Goal: Obtain resource: Obtain resource

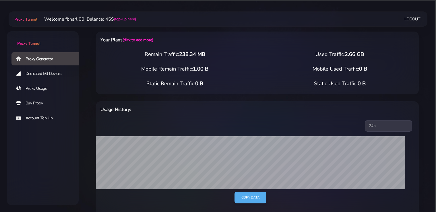
select select "static"
select select "IT"
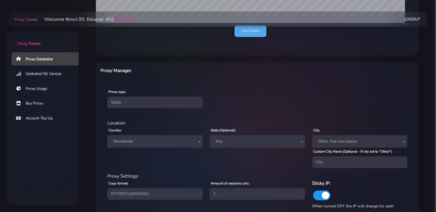
scroll to position [207, 0]
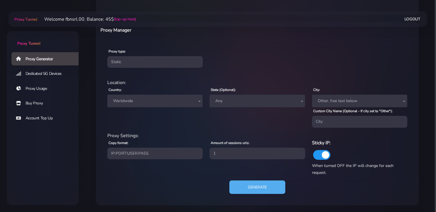
click at [135, 98] on span "Worldwide" at bounding box center [155, 101] width 88 height 8
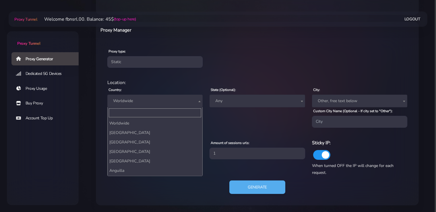
scroll to position [1039, 0]
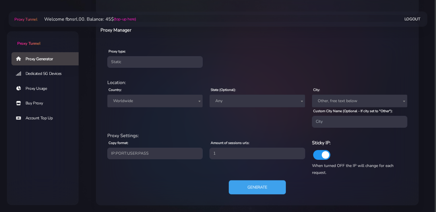
click at [267, 188] on button "Generate" at bounding box center [257, 187] width 57 height 14
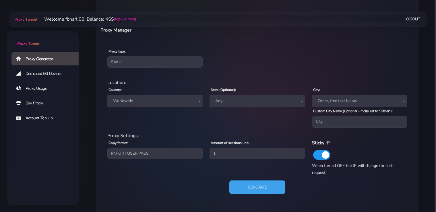
scroll to position [263, 0]
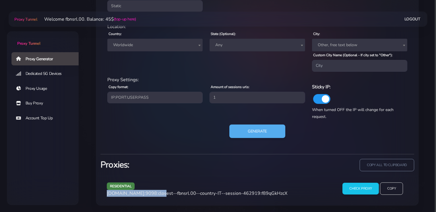
drag, startPoint x: 158, startPoint y: 194, endPoint x: 107, endPoint y: 194, distance: 50.3
click at [107, 194] on span "[DOMAIN_NAME]:9098:closest--fbnsrl.00--country-IT--session-462919:f89qGkHzcX" at bounding box center [197, 193] width 181 height 6
copy span "[DOMAIN_NAME]:9098"
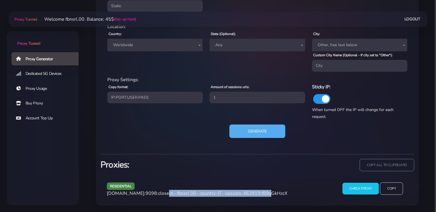
drag, startPoint x: 258, startPoint y: 193, endPoint x: 159, endPoint y: 193, distance: 98.5
click at [159, 193] on span "[DOMAIN_NAME]:9098:closest--fbnsrl.00--country-IT--session-462919:f89qGkHzcX" at bounding box center [197, 193] width 181 height 6
copy span "closest--fbnsrl.00--country-IT--session-462919"
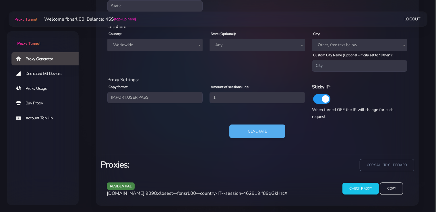
click at [269, 190] on div "residential [DOMAIN_NAME]:9098:closest--fbnsrl.00--country-IT--session-462919:f…" at bounding box center [218, 191] width 231 height 17
copy span "f89qGkHzcX"
